Goal: Communication & Community: Ask a question

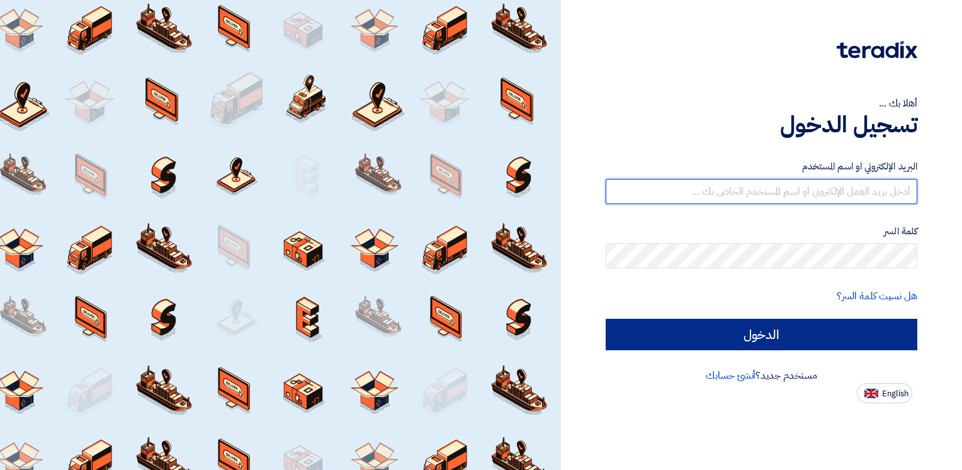
type input "[PERSON_NAME][EMAIL_ADDRESS][PERSON_NAME][DOMAIN_NAME]"
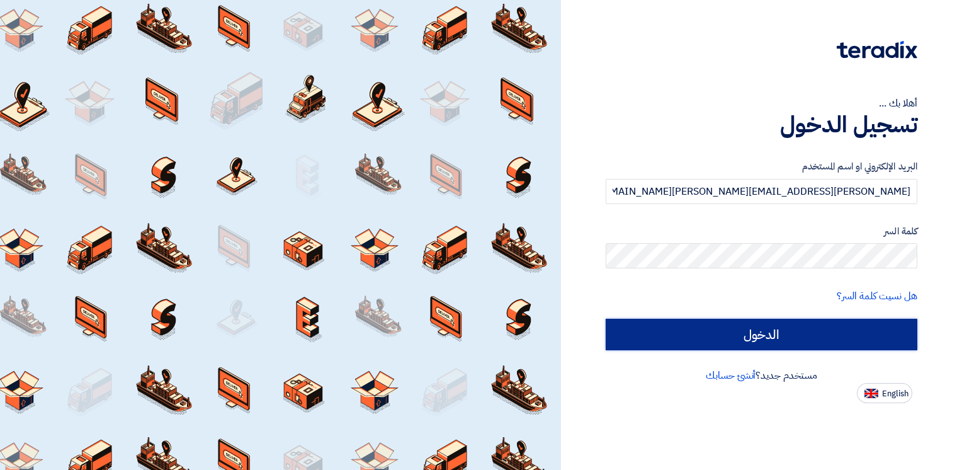
click at [749, 341] on input "الدخول" at bounding box center [762, 334] width 312 height 31
type input "Sign in"
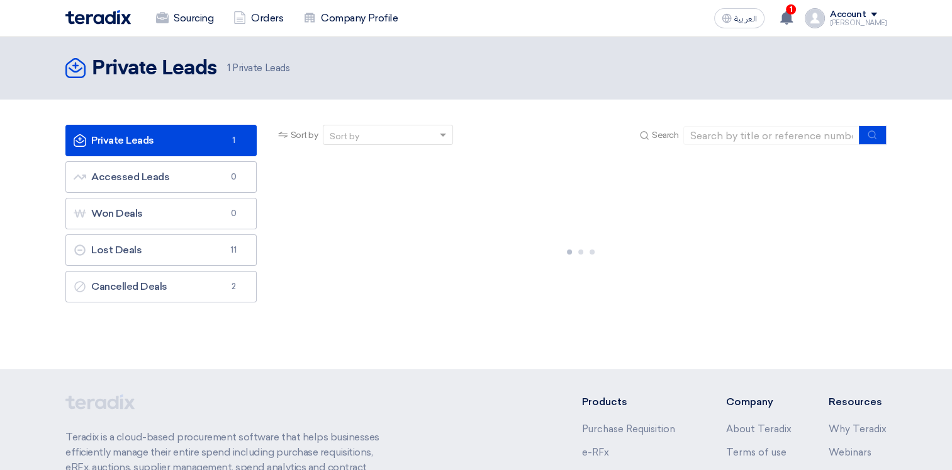
click at [186, 134] on link "Private Leads Private Leads 1" at bounding box center [160, 140] width 191 height 31
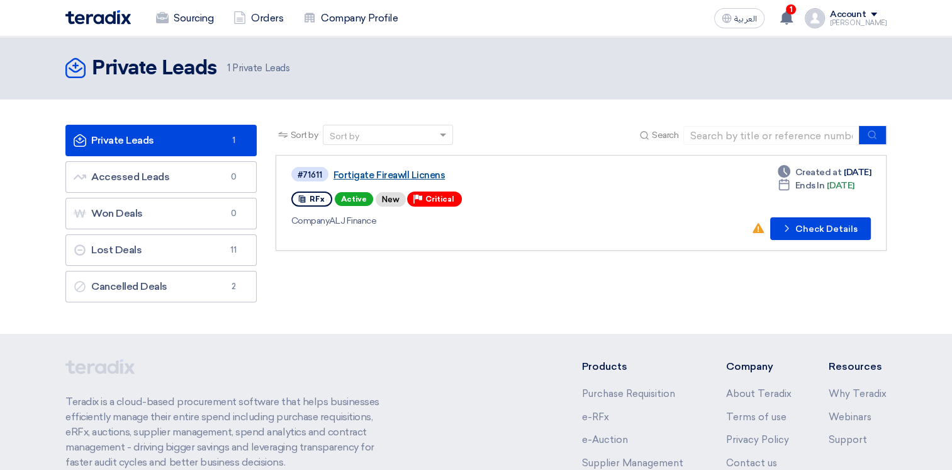
click at [385, 174] on link "Fortigate Fireawll Licnens" at bounding box center [491, 174] width 315 height 11
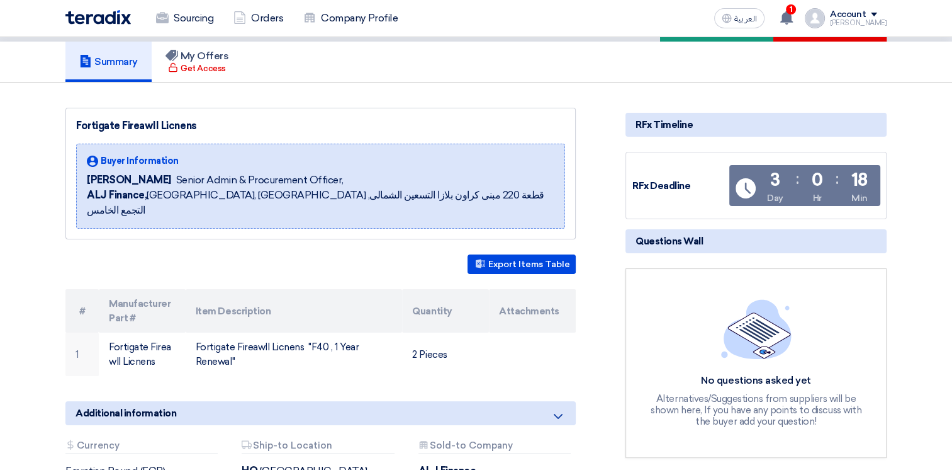
scroll to position [126, 0]
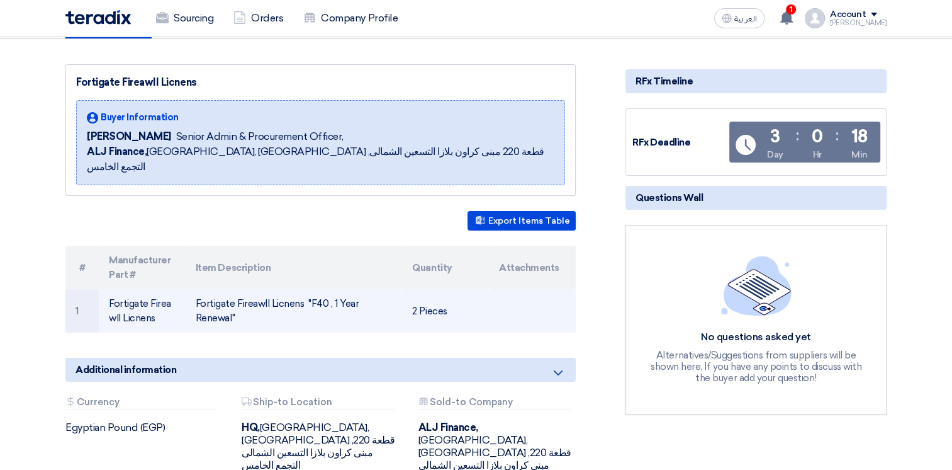
drag, startPoint x: 196, startPoint y: 288, endPoint x: 239, endPoint y: 305, distance: 46.6
click at [239, 305] on td "Fortigate Fireawll Licnens "F40 , 1 Year Renewal"" at bounding box center [294, 310] width 217 height 43
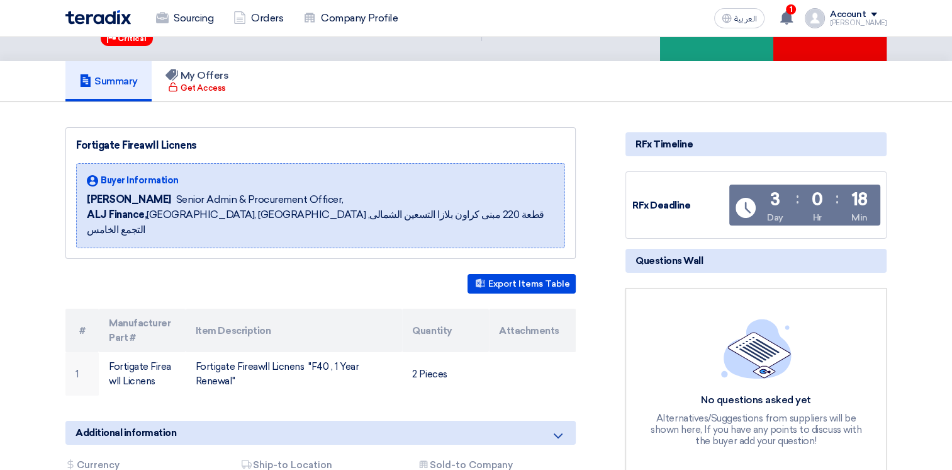
scroll to position [0, 0]
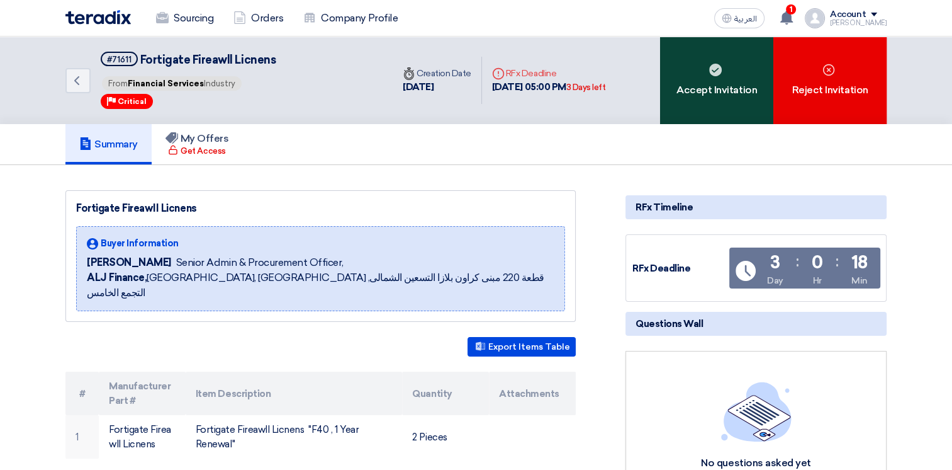
click at [731, 91] on div "Accept Invitation" at bounding box center [716, 81] width 113 height 88
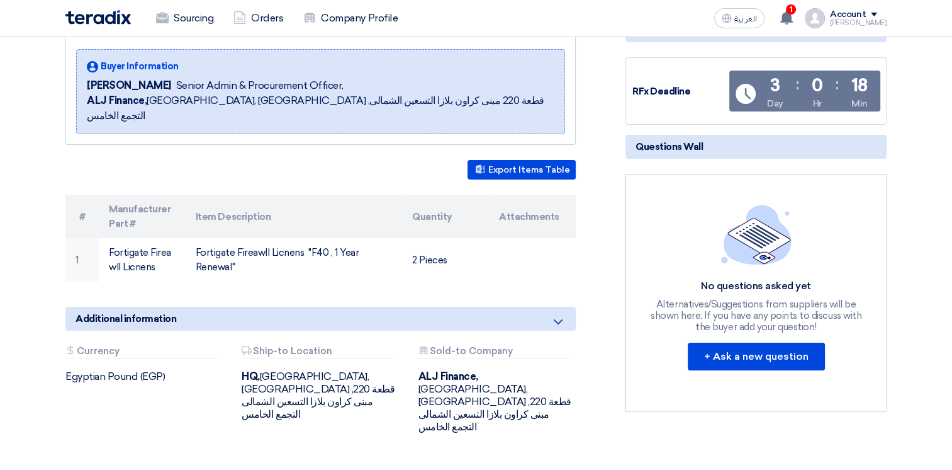
scroll to position [189, 0]
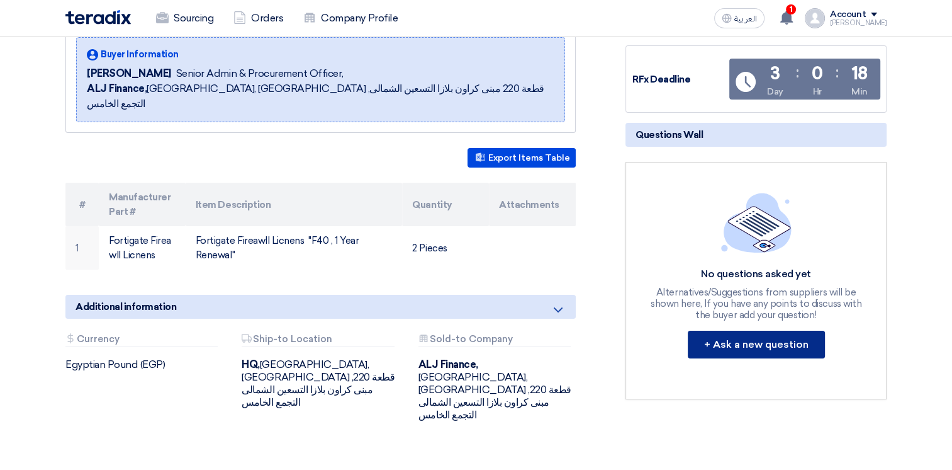
click at [777, 346] on button "+ Ask a new question" at bounding box center [756, 345] width 137 height 28
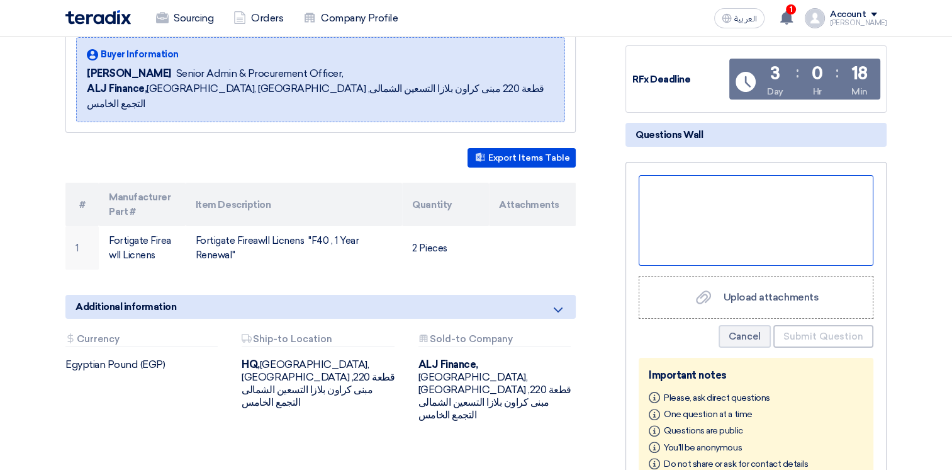
click at [713, 205] on div at bounding box center [756, 220] width 235 height 91
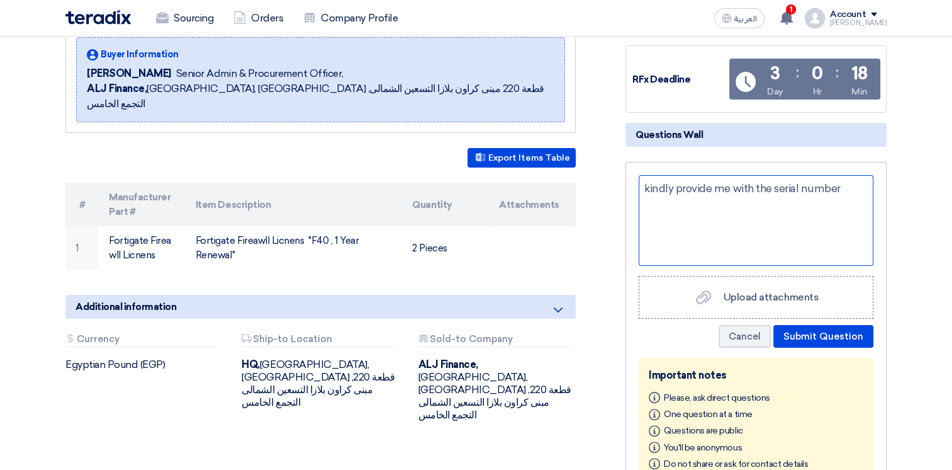
click at [774, 188] on div "kindly provide me with the serial number" at bounding box center [756, 220] width 235 height 91
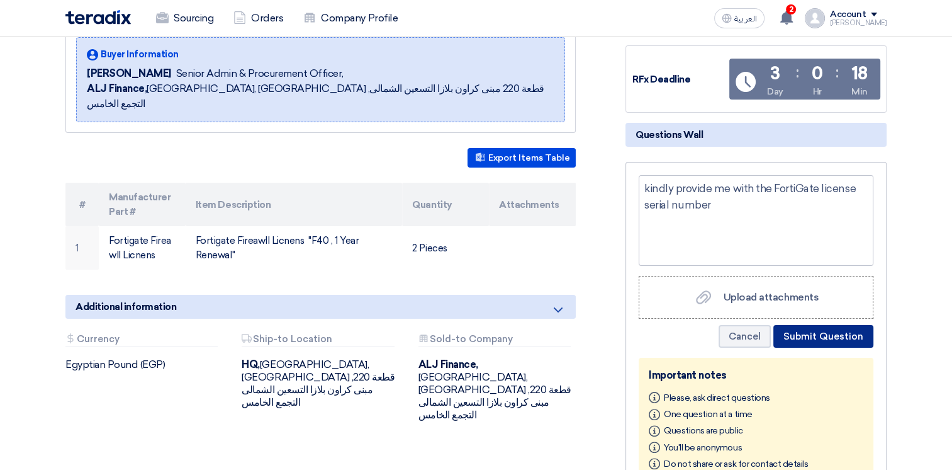
click at [828, 332] on button "Submit Question" at bounding box center [824, 336] width 100 height 23
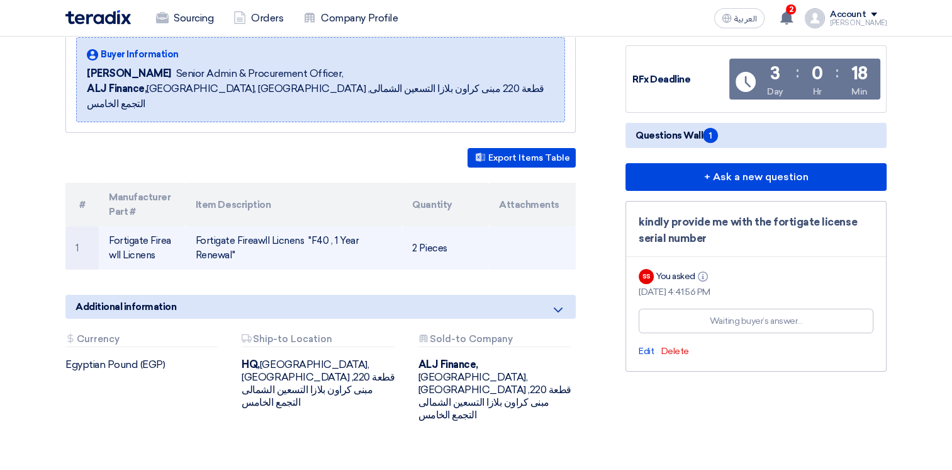
drag, startPoint x: 194, startPoint y: 222, endPoint x: 234, endPoint y: 243, distance: 45.3
click at [234, 243] on td "Fortigate Fireawll Licnens "F40 , 1 Year Renewal"" at bounding box center [294, 247] width 217 height 43
copy td "Fortigate Fireawll Licnens "F40 , 1 Year Renewal""
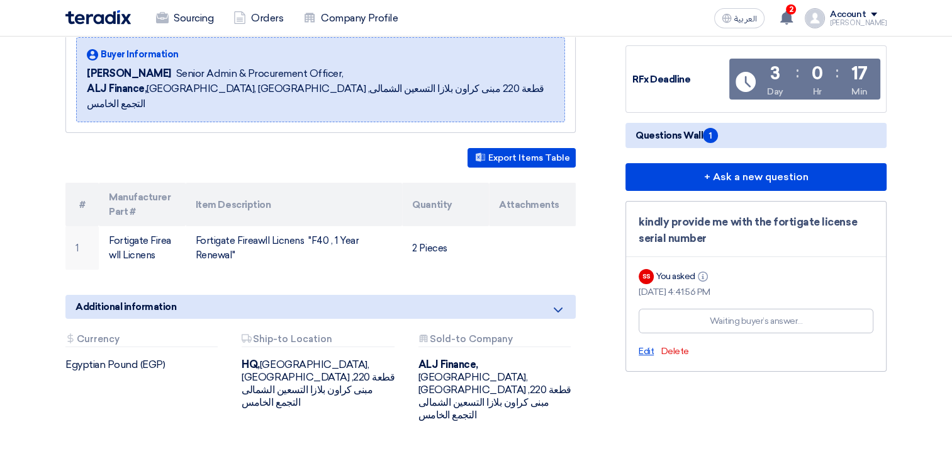
click at [643, 346] on span "Edit" at bounding box center [646, 351] width 15 height 11
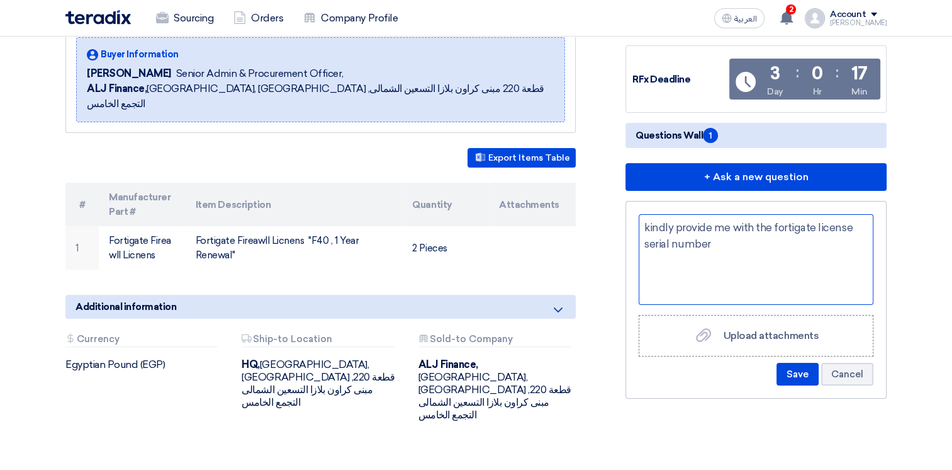
click at [849, 227] on div "kindly provide me with the fortigate license serial number" at bounding box center [756, 259] width 235 height 91
click at [707, 245] on div "kindly provide me with the fortigate licenses serial number" at bounding box center [756, 259] width 235 height 91
click at [716, 243] on div "kindly provide me with the fortigate licenses serial number" at bounding box center [756, 259] width 235 height 91
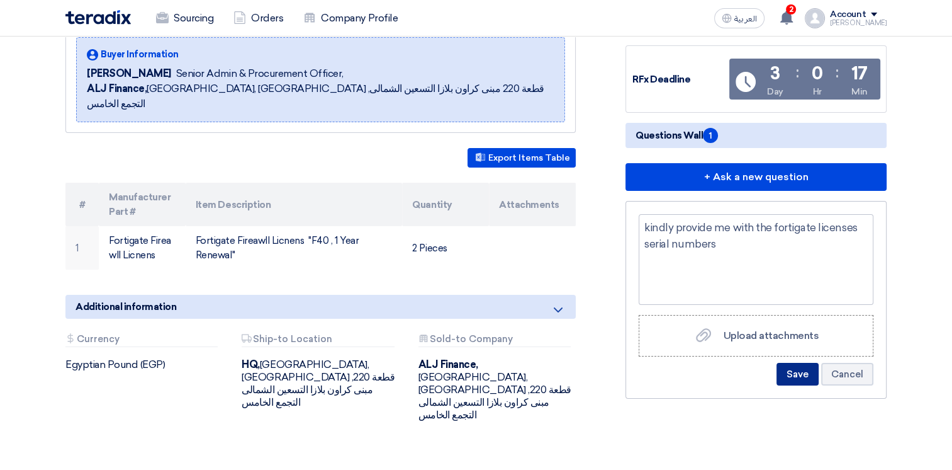
click at [796, 372] on button "Save" at bounding box center [798, 374] width 42 height 23
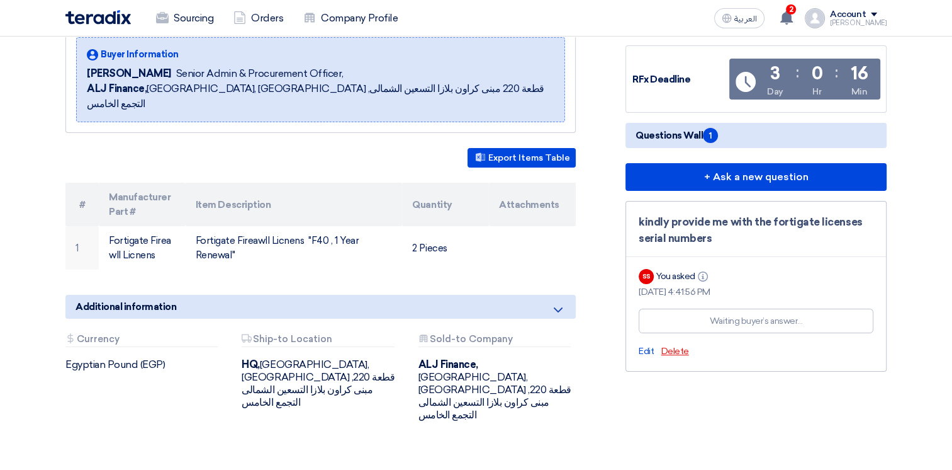
click at [674, 346] on span "Delete" at bounding box center [676, 351] width 28 height 11
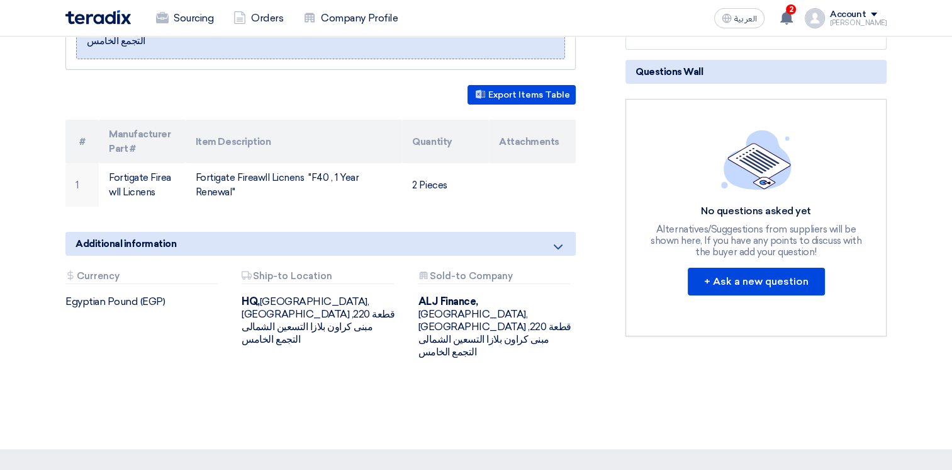
scroll to position [252, 0]
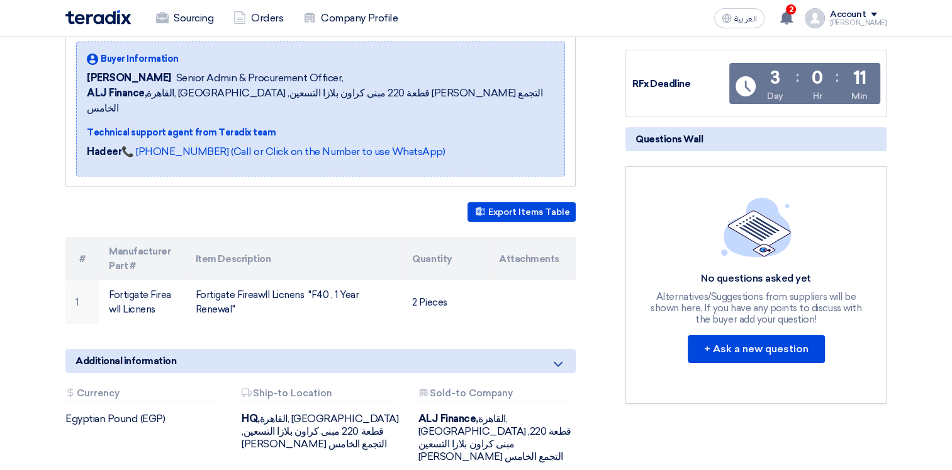
scroll to position [189, 0]
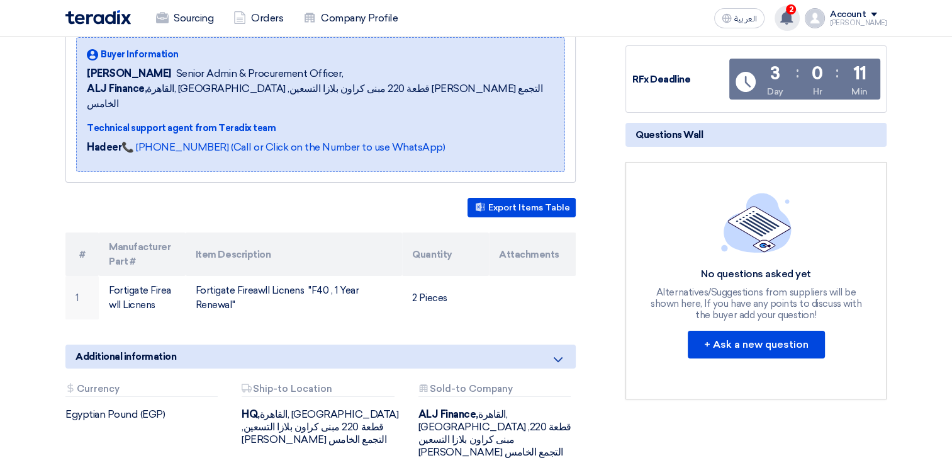
click at [793, 19] on use at bounding box center [787, 18] width 13 height 14
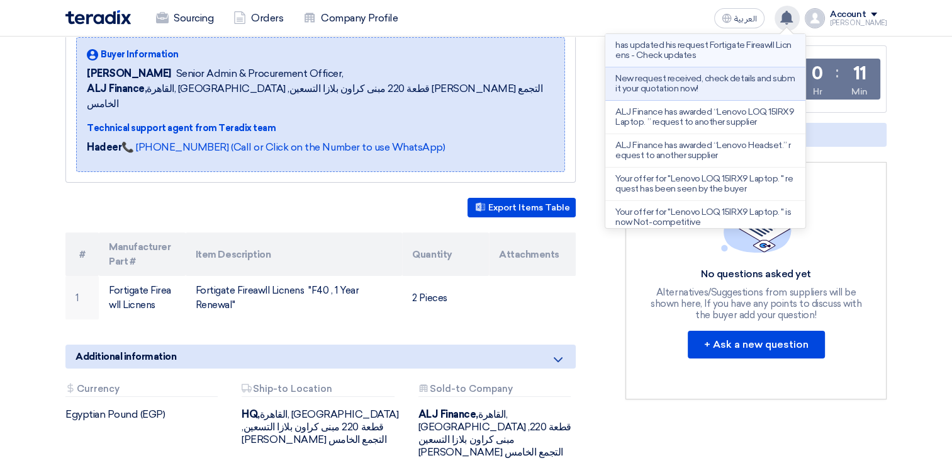
click at [723, 56] on p "has updated his request Fortigate Fireawll Licnens - Check updates" at bounding box center [706, 50] width 180 height 20
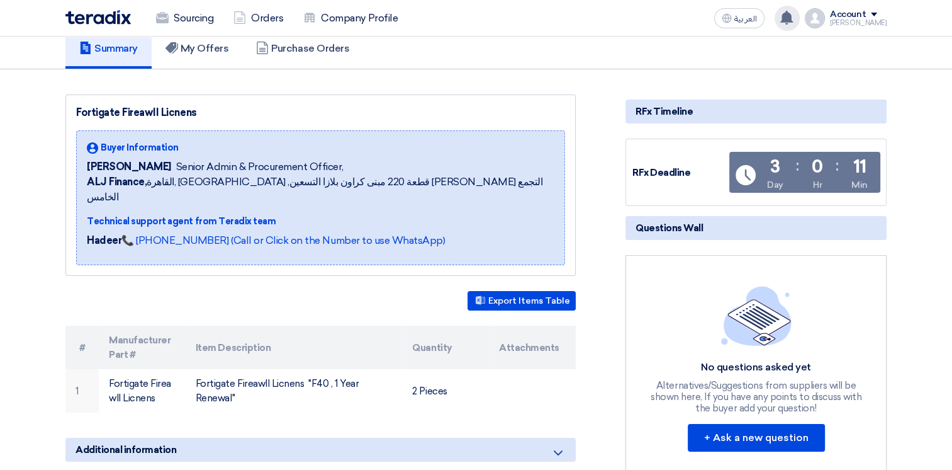
scroll to position [189, 0]
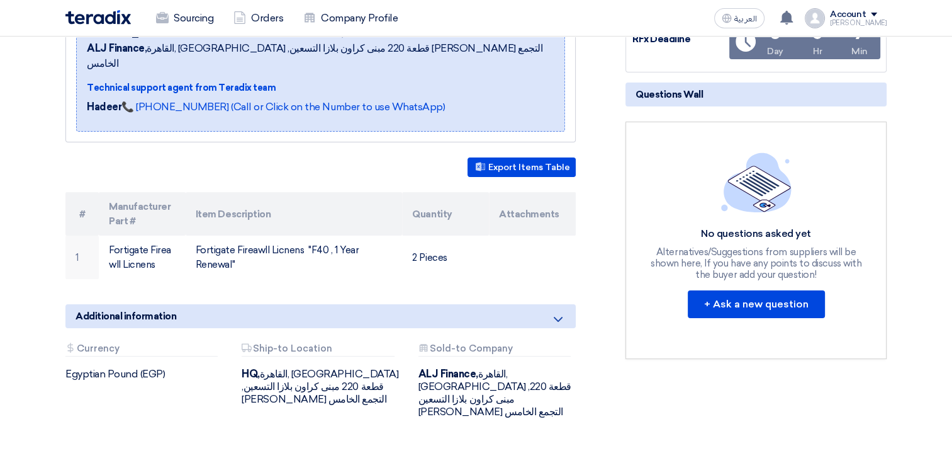
scroll to position [252, 0]
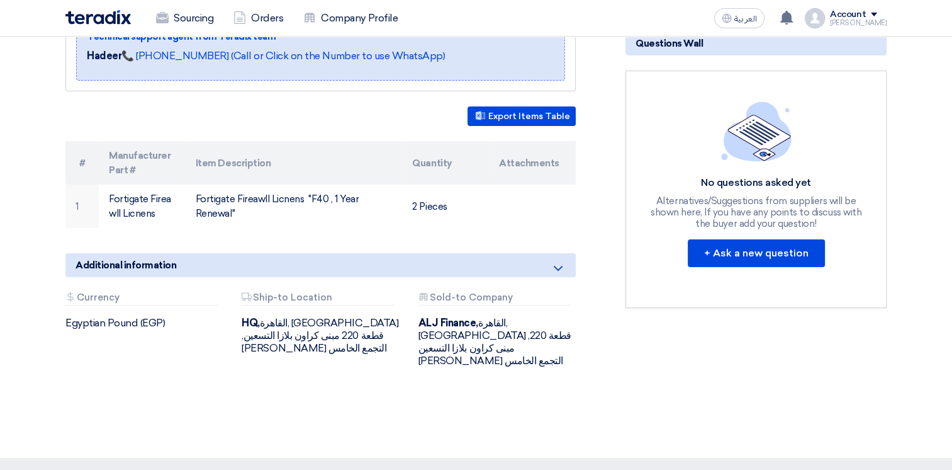
scroll to position [252, 0]
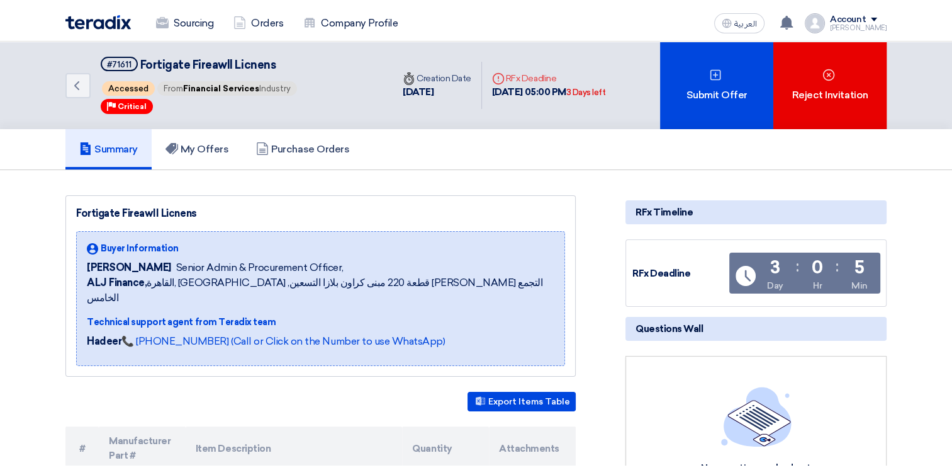
scroll to position [252, 0]
